Goal: Find specific page/section: Find specific page/section

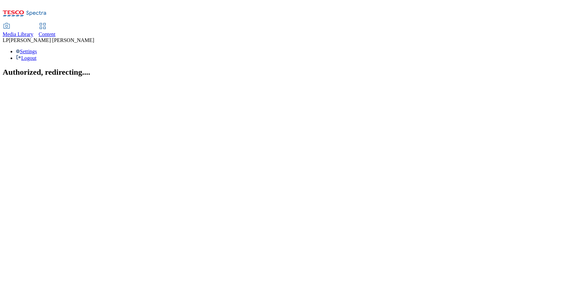
click at [47, 22] on icon at bounding box center [43, 26] width 8 height 8
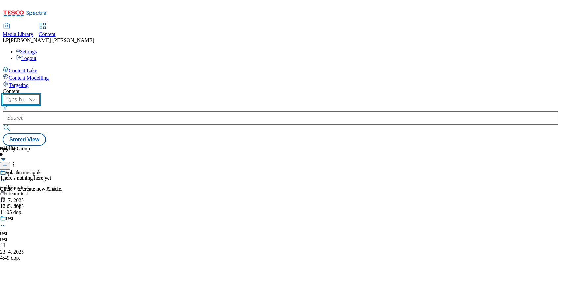
click at [40, 94] on select "ighs-cz ighs-hu ighs-sk" at bounding box center [21, 99] width 37 height 11
select select "ighs-cz"
click at [40, 94] on select "ighs-cz ighs-hu ighs-sk" at bounding box center [21, 99] width 37 height 11
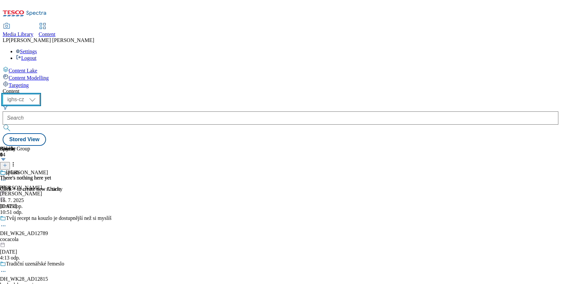
scroll to position [529, 0]
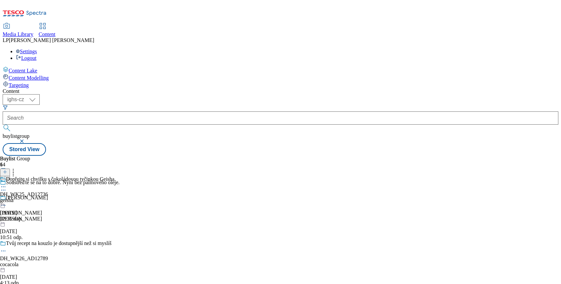
click at [7, 184] on icon at bounding box center [3, 187] width 7 height 7
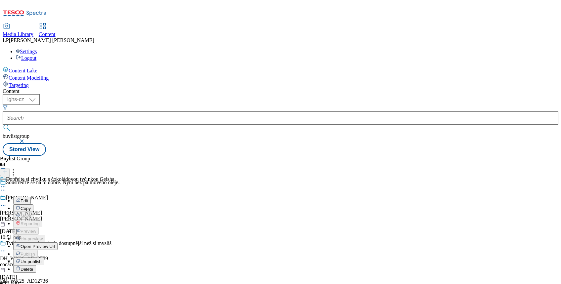
click at [55, 244] on span "Open Preview Url" at bounding box center [38, 246] width 34 height 5
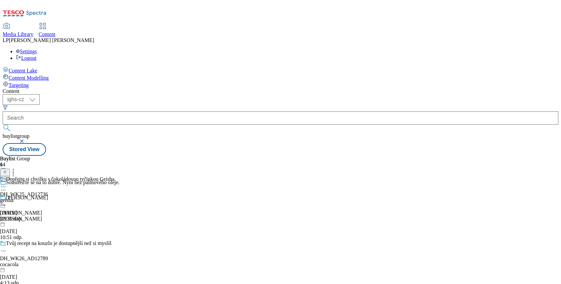
scroll to position [749, 0]
click at [101, 176] on div "Vytvořena z vysoce kvalitních kávových zrn. DH_WK25_AD12783 nescafe 4. 8. 2025 …" at bounding box center [50, 199] width 101 height 46
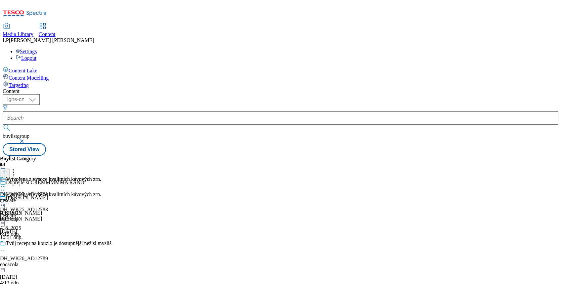
click at [7, 199] on icon at bounding box center [3, 202] width 7 height 7
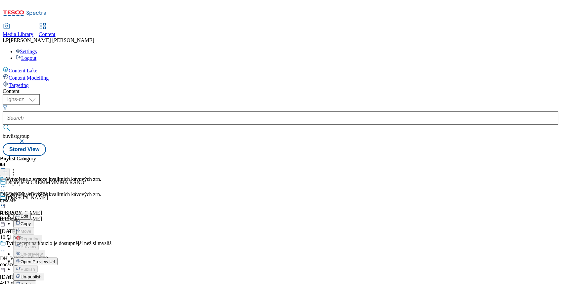
click at [55, 259] on span "Open Preview Url" at bounding box center [38, 261] width 34 height 5
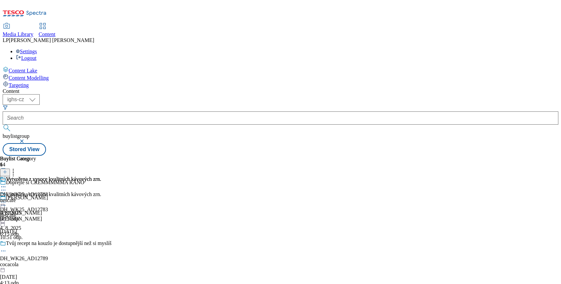
scroll to position [397, 0]
click at [7, 184] on icon at bounding box center [3, 187] width 7 height 7
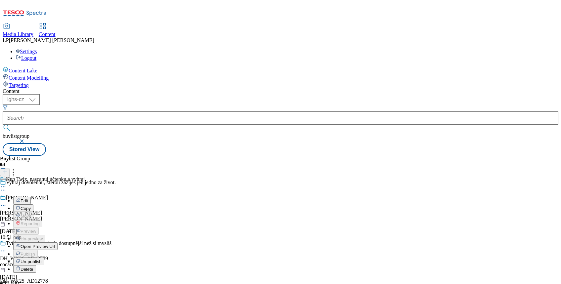
click at [55, 244] on span "Open Preview Url" at bounding box center [38, 246] width 34 height 5
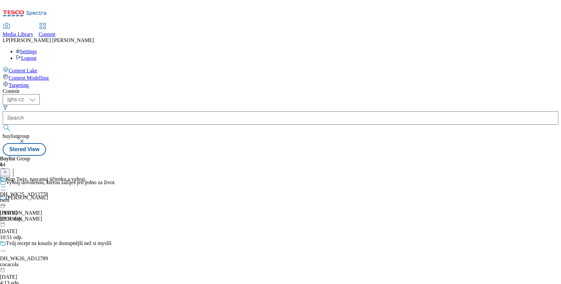
scroll to position [176, 0]
click at [7, 184] on icon at bounding box center [3, 187] width 7 height 7
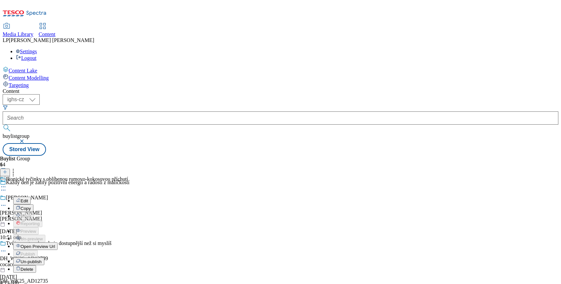
click at [55, 244] on span "Open Preview Url" at bounding box center [38, 246] width 34 height 5
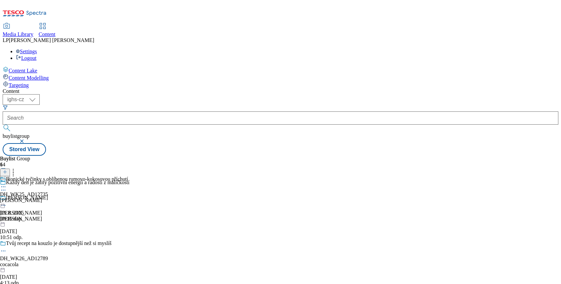
scroll to position [265, 0]
